Goal: Transaction & Acquisition: Download file/media

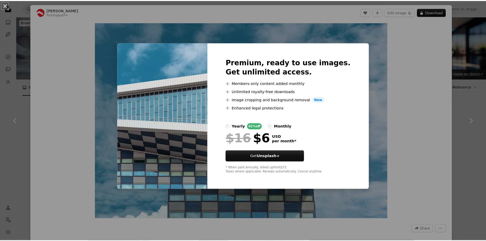
scroll to position [459, 0]
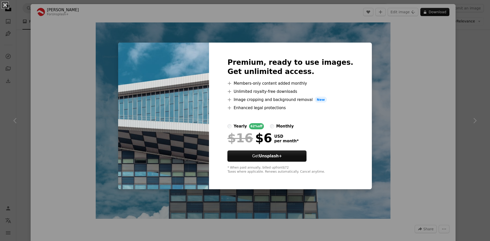
click at [2, 7] on button "An X shape" at bounding box center [5, 5] width 6 height 6
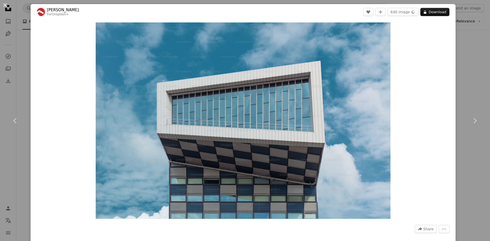
click at [6, 7] on button "An X shape" at bounding box center [5, 5] width 6 height 6
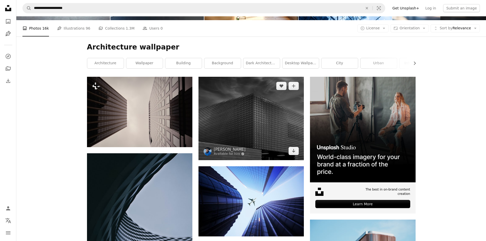
scroll to position [51, 0]
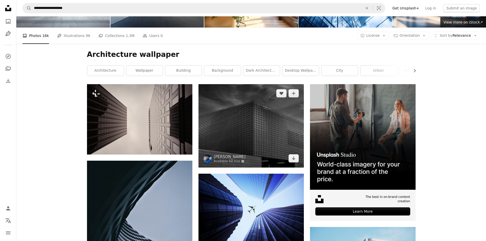
click at [266, 120] on img at bounding box center [251, 125] width 105 height 83
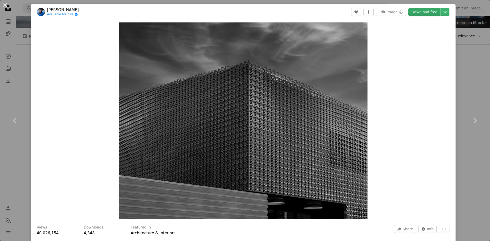
click at [424, 13] on link "Download free" at bounding box center [424, 12] width 32 height 8
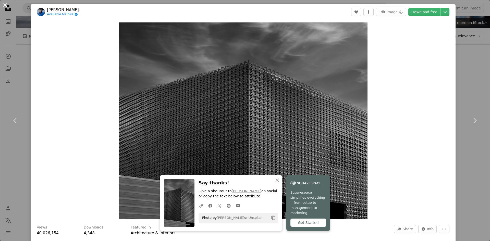
click at [6, 4] on button "An X shape" at bounding box center [5, 5] width 6 height 6
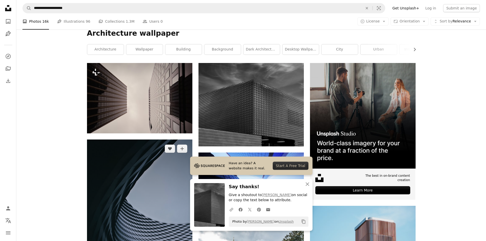
scroll to position [204, 0]
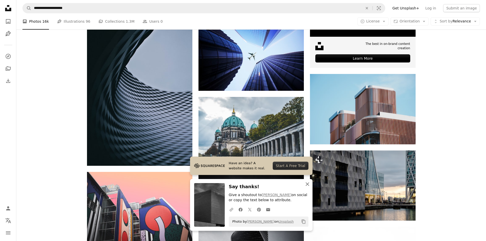
click at [305, 184] on icon "An X shape" at bounding box center [307, 184] width 6 height 6
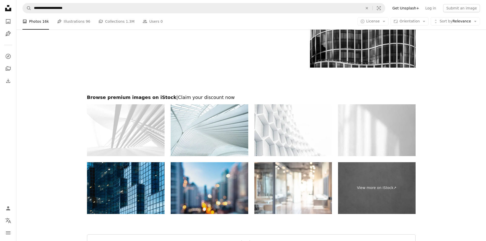
scroll to position [893, 0]
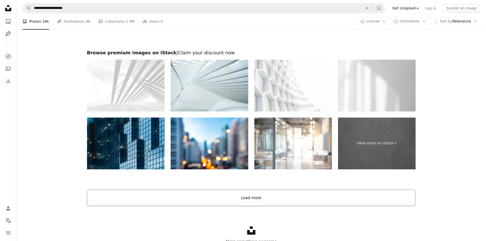
click at [280, 193] on button "Load more" at bounding box center [251, 198] width 329 height 16
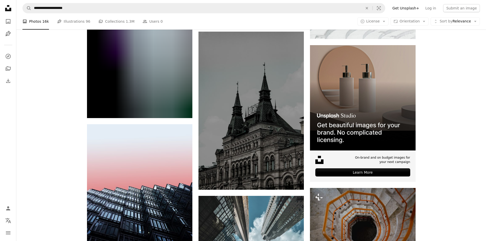
scroll to position [1889, 0]
